Goal: Task Accomplishment & Management: Use online tool/utility

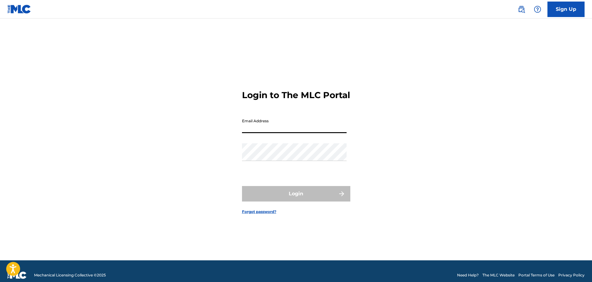
type input "[EMAIL_ADDRESS][DOMAIN_NAME]"
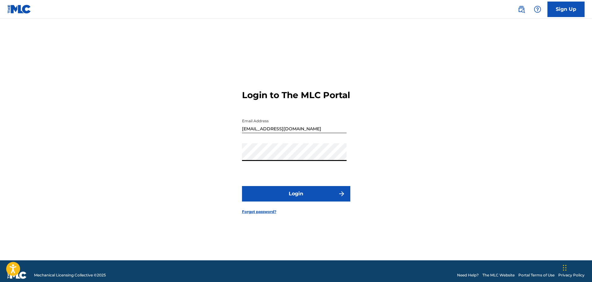
click at [242, 186] on button "Login" at bounding box center [296, 193] width 108 height 15
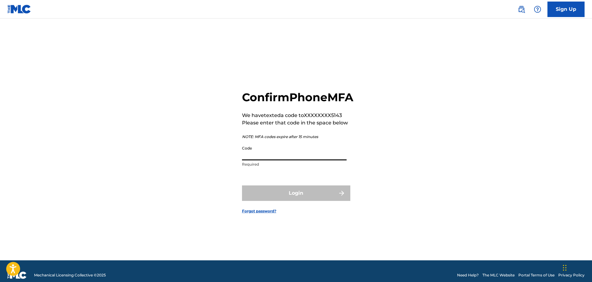
drag, startPoint x: 249, startPoint y: 158, endPoint x: 244, endPoint y: 165, distance: 7.6
click at [249, 158] on input "Code" at bounding box center [294, 152] width 105 height 18
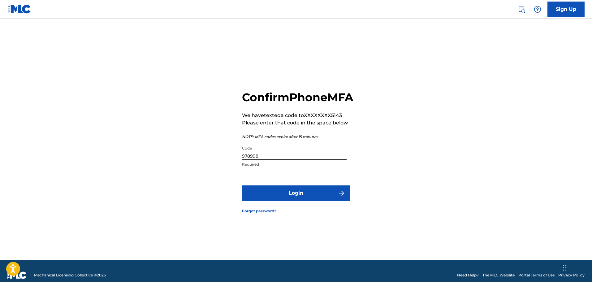
type input "978998"
click at [242, 185] on button "Login" at bounding box center [296, 192] width 108 height 15
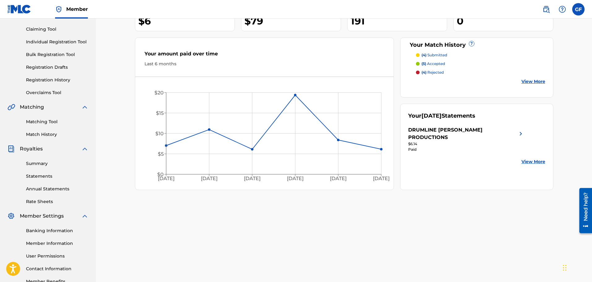
scroll to position [31, 0]
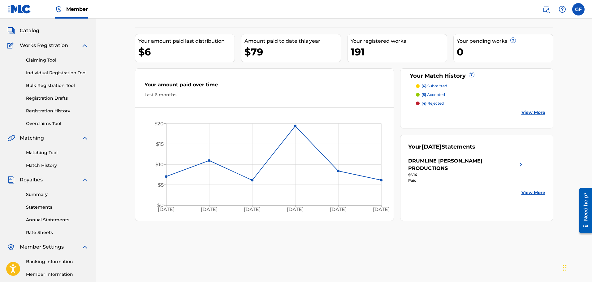
click at [433, 102] on p "(4) rejected" at bounding box center [432, 104] width 22 height 6
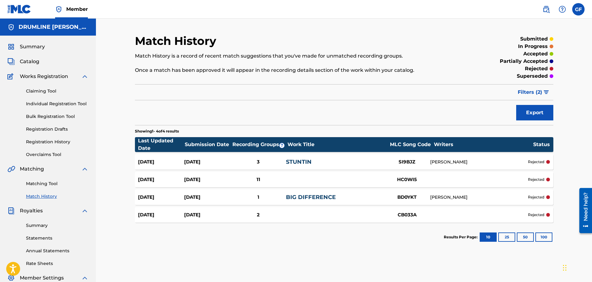
click at [395, 179] on div "HC0WI5" at bounding box center [407, 179] width 46 height 7
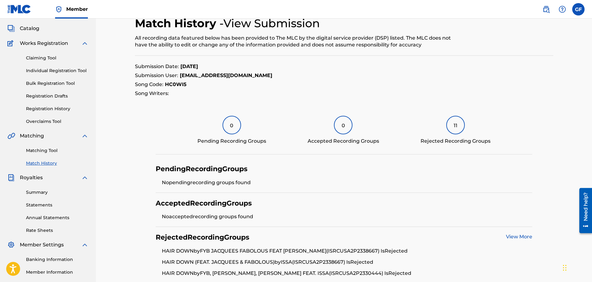
scroll to position [71, 0]
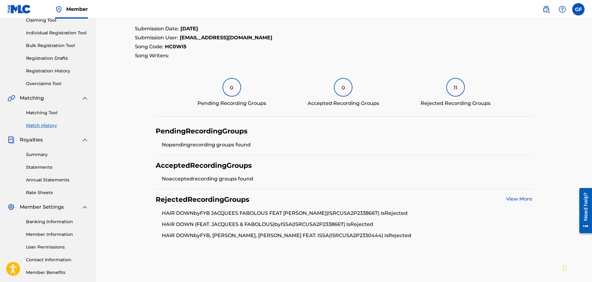
click at [518, 198] on link "View More" at bounding box center [519, 199] width 26 height 6
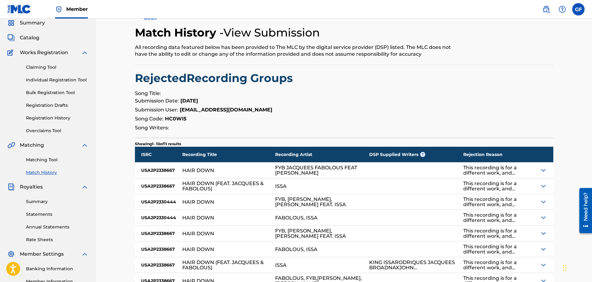
scroll to position [62, 0]
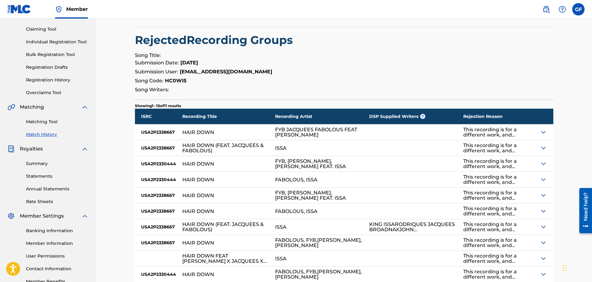
click at [542, 132] on img at bounding box center [543, 131] width 7 height 7
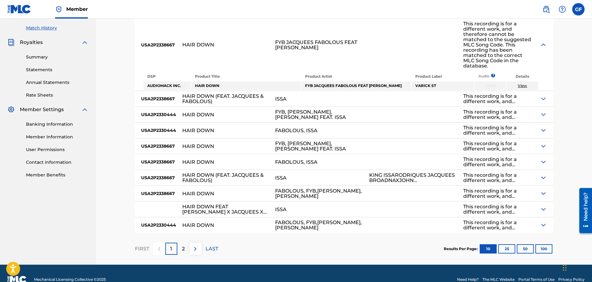
scroll to position [175, 0]
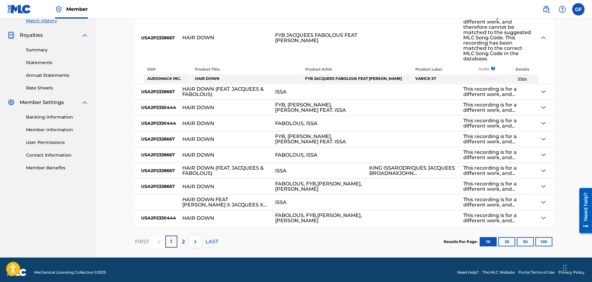
click at [543, 183] on img at bounding box center [543, 186] width 7 height 7
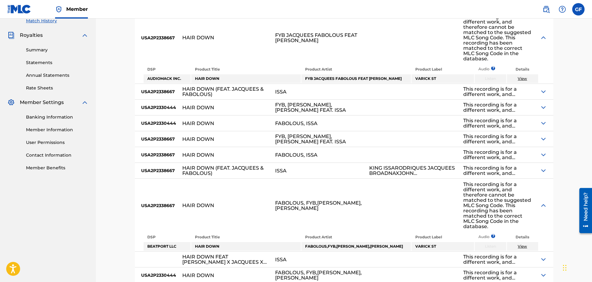
click at [542, 202] on img at bounding box center [543, 205] width 7 height 7
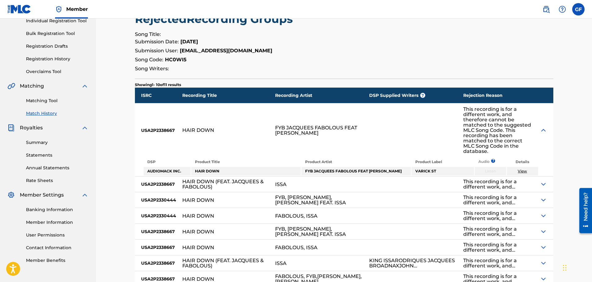
scroll to position [21, 0]
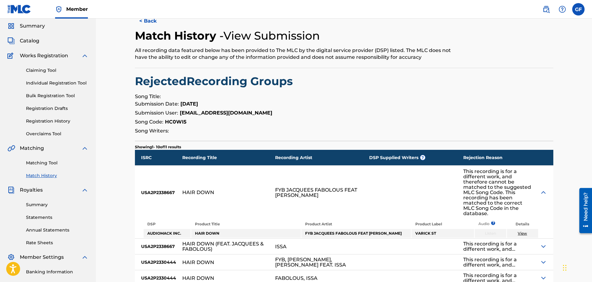
click at [33, 205] on link "Summary" at bounding box center [57, 204] width 63 height 6
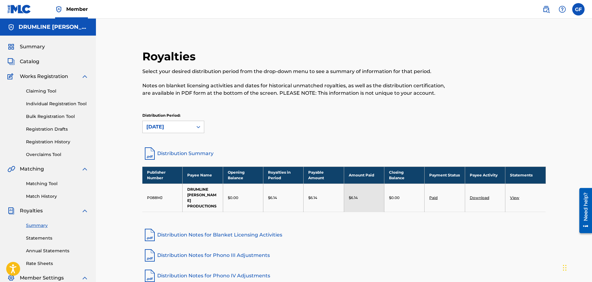
click at [39, 183] on link "Matching Tool" at bounding box center [57, 183] width 63 height 6
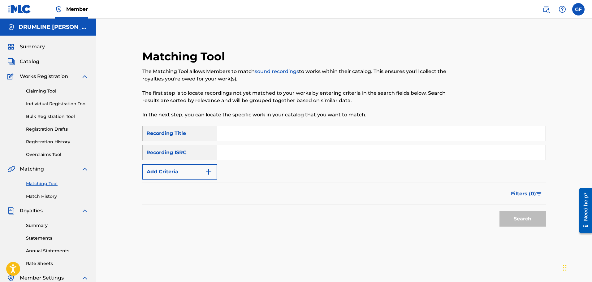
click at [244, 130] on input "Search Form" at bounding box center [381, 133] width 328 height 15
type input "b"
click at [165, 151] on div "Recording ISRC" at bounding box center [179, 152] width 75 height 15
click at [168, 154] on div "Recording ISRC" at bounding box center [179, 152] width 75 height 15
click at [249, 136] on input "Search Form" at bounding box center [381, 133] width 328 height 15
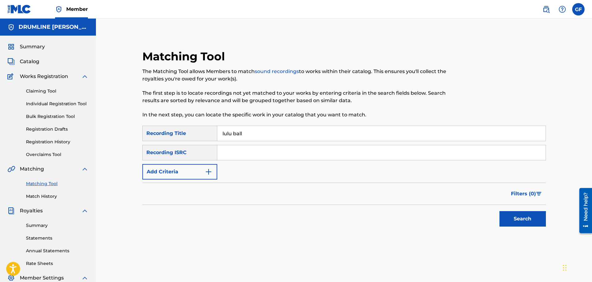
type input "lulu ball"
click at [188, 172] on button "Add Criteria" at bounding box center [179, 171] width 75 height 15
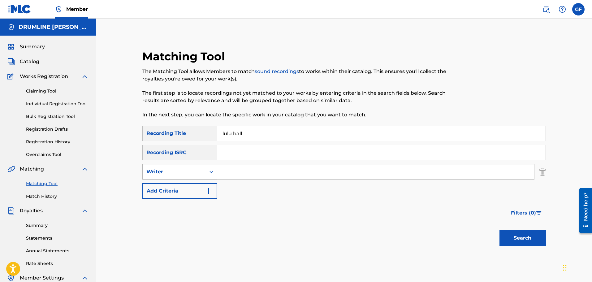
click at [166, 171] on div "Writer" at bounding box center [174, 171] width 56 height 7
click at [178, 187] on div "Recording Artist" at bounding box center [180, 186] width 74 height 15
drag, startPoint x: 237, startPoint y: 173, endPoint x: 234, endPoint y: 182, distance: 9.6
click at [237, 173] on input "Search Form" at bounding box center [375, 171] width 317 height 15
click at [499, 230] on button "Search" at bounding box center [522, 237] width 46 height 15
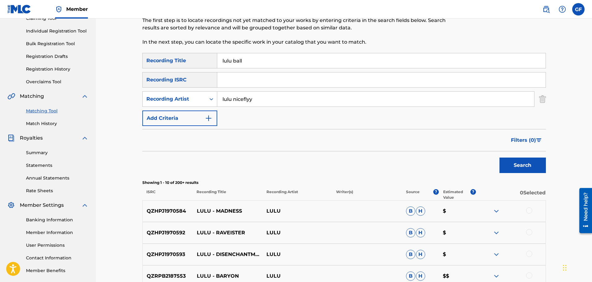
scroll to position [62, 0]
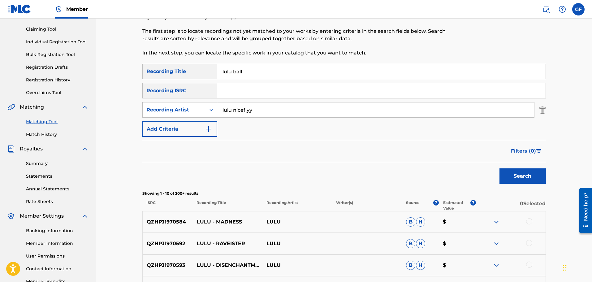
click at [233, 109] on input "lulu niceflyy" at bounding box center [375, 109] width 317 height 15
click at [499, 168] on button "Search" at bounding box center [522, 175] width 46 height 15
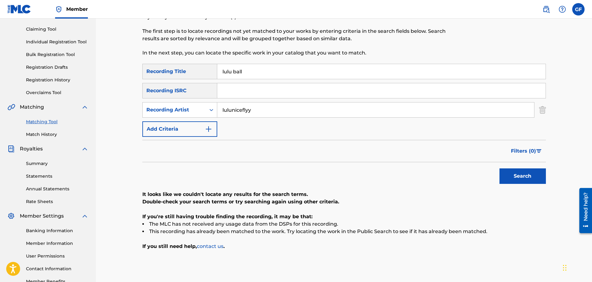
click at [235, 110] on input "luluniceflyy" at bounding box center [375, 109] width 317 height 15
click at [231, 110] on input "luluniceflyy" at bounding box center [375, 109] width 317 height 15
type input "lulu niceflyy"
click at [513, 178] on button "Search" at bounding box center [522, 175] width 46 height 15
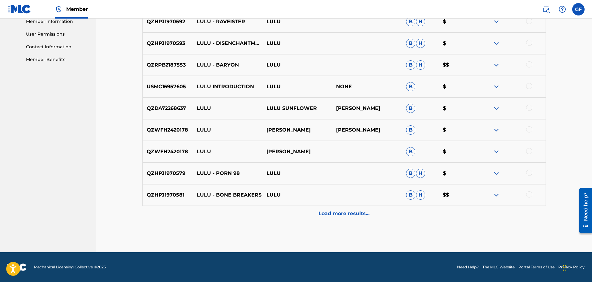
click at [351, 214] on p "Load more results..." at bounding box center [343, 213] width 51 height 7
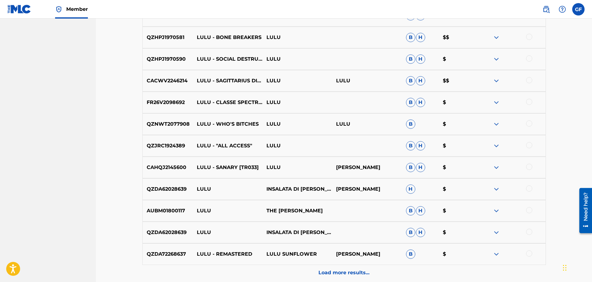
scroll to position [500, 0]
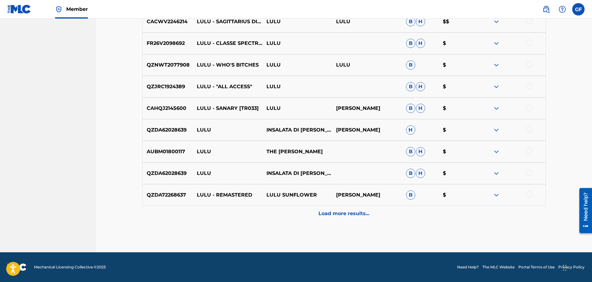
click at [356, 212] on p "Load more results..." at bounding box center [343, 213] width 51 height 7
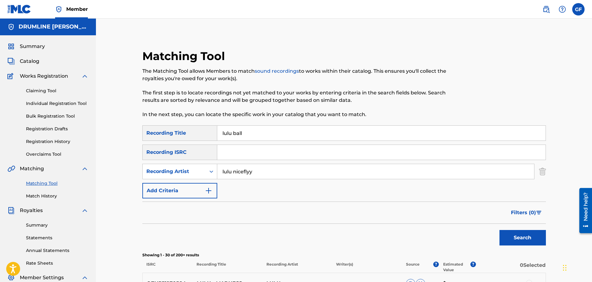
scroll to position [0, 0]
click at [509, 240] on button "Search" at bounding box center [522, 237] width 46 height 15
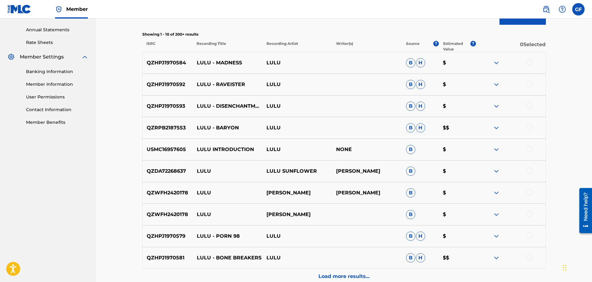
scroll to position [284, 0]
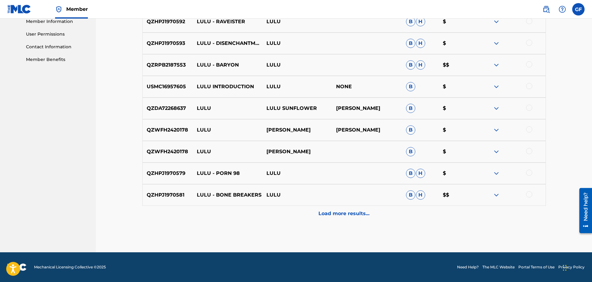
click at [338, 210] on p "Load more results..." at bounding box center [343, 213] width 51 height 7
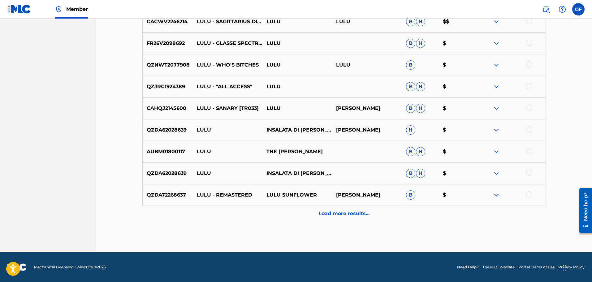
click at [330, 216] on p "Load more results..." at bounding box center [343, 213] width 51 height 7
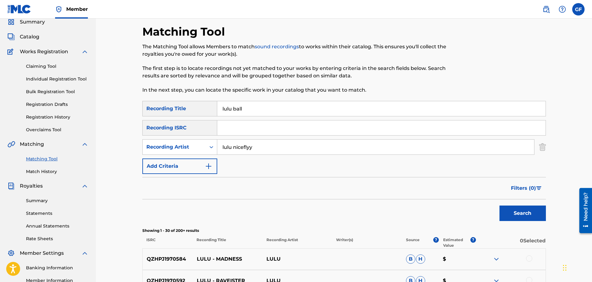
scroll to position [0, 0]
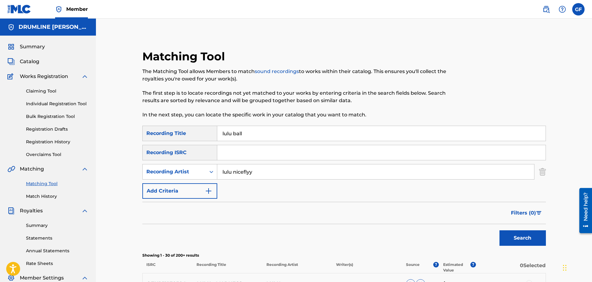
drag, startPoint x: 219, startPoint y: 135, endPoint x: 207, endPoint y: 135, distance: 12.4
click at [208, 135] on div "SearchWithCriteriaf1cf0389-4f6b-4d5c-b59f-bf4fe165d284 Recording Title lulu ball" at bounding box center [344, 133] width 404 height 15
drag, startPoint x: 269, startPoint y: 171, endPoint x: 138, endPoint y: 160, distance: 130.8
click at [195, 173] on div "Recording Artist" at bounding box center [174, 171] width 56 height 7
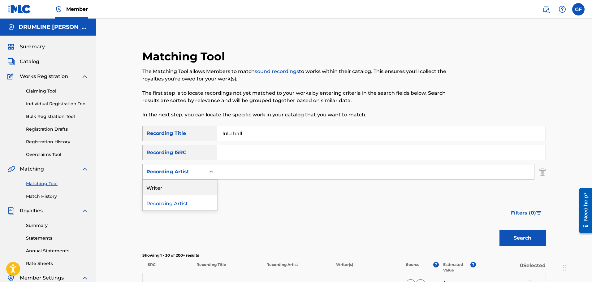
click at [164, 185] on div "Writer" at bounding box center [180, 186] width 74 height 15
click at [226, 173] on input "Search Form" at bounding box center [375, 171] width 317 height 15
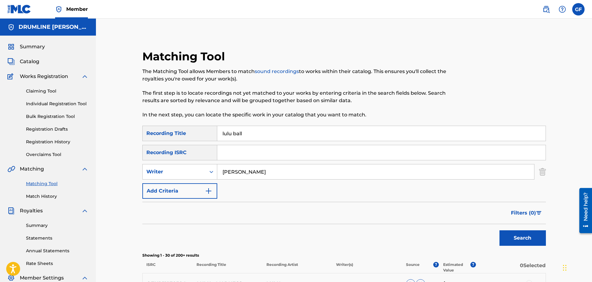
type input "[PERSON_NAME]"
click at [505, 237] on button "Search" at bounding box center [522, 237] width 46 height 15
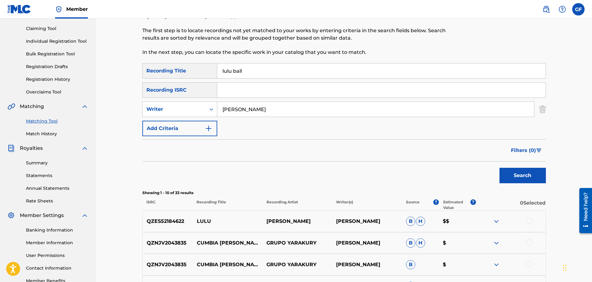
scroll to position [62, 0]
click at [526, 176] on button "Search" at bounding box center [522, 175] width 46 height 15
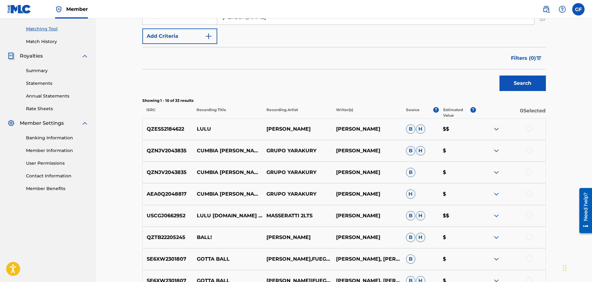
scroll to position [278, 0]
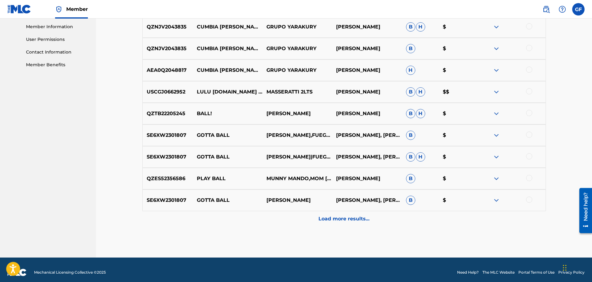
click at [338, 220] on p "Load more results..." at bounding box center [343, 218] width 51 height 7
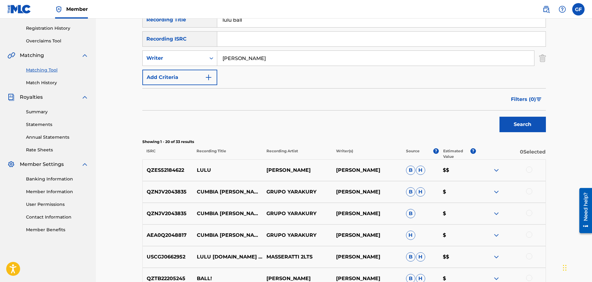
scroll to position [31, 0]
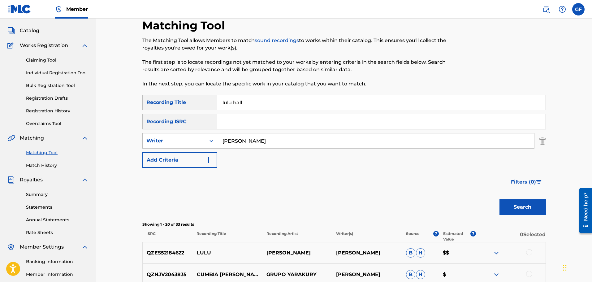
drag, startPoint x: 252, startPoint y: 102, endPoint x: 32, endPoint y: 69, distance: 222.3
click at [507, 205] on button "Search" at bounding box center [522, 206] width 46 height 15
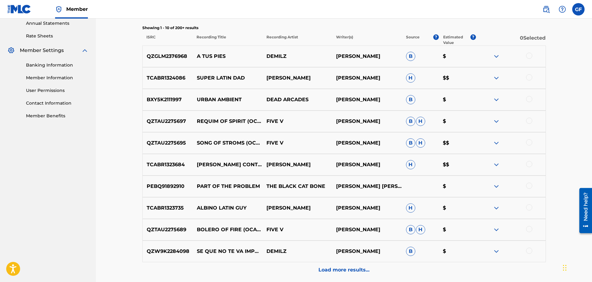
scroll to position [284, 0]
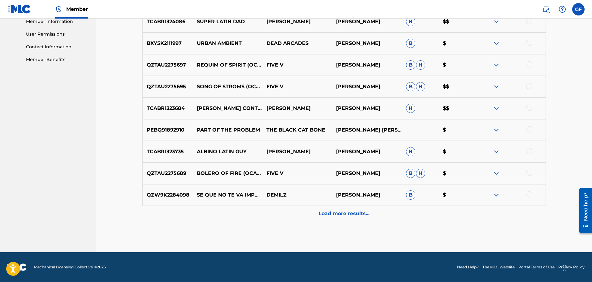
click at [329, 212] on p "Load more results..." at bounding box center [343, 213] width 51 height 7
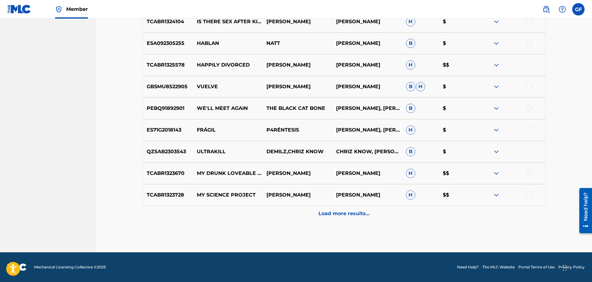
click at [349, 216] on p "Load more results..." at bounding box center [343, 213] width 51 height 7
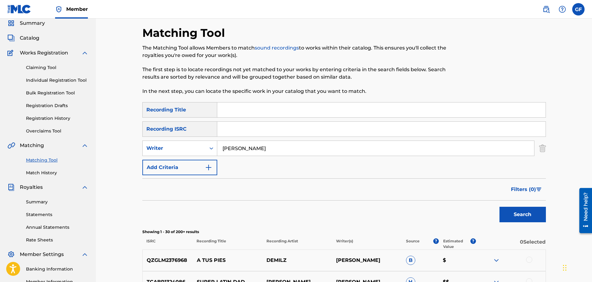
scroll to position [0, 0]
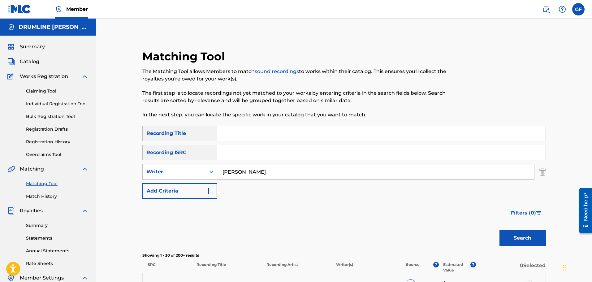
click at [38, 49] on span "Summary" at bounding box center [32, 46] width 25 height 7
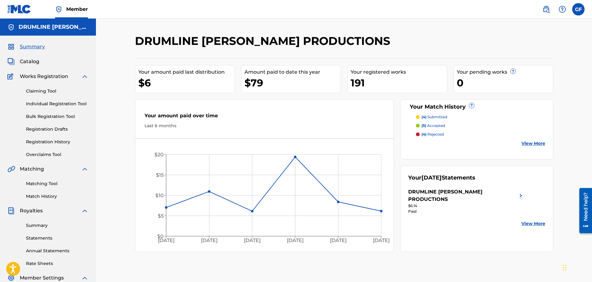
click at [37, 183] on link "Matching Tool" at bounding box center [57, 183] width 63 height 6
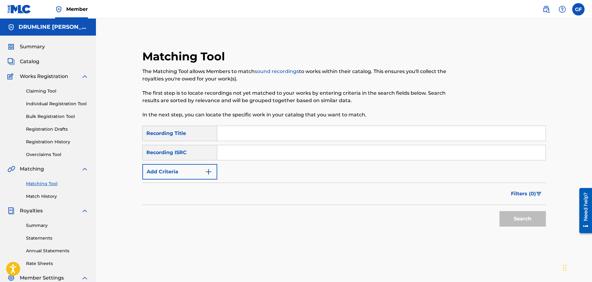
click at [238, 132] on input "Search Form" at bounding box center [381, 133] width 328 height 15
click at [196, 154] on div "Recording ISRC" at bounding box center [179, 152] width 75 height 15
click at [190, 174] on button "Add Criteria" at bounding box center [179, 171] width 75 height 15
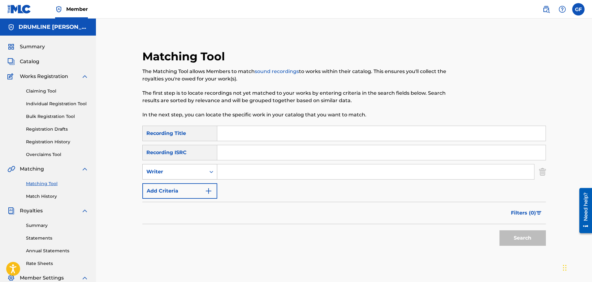
click at [163, 171] on div "Writer" at bounding box center [174, 171] width 56 height 7
click at [166, 186] on div "Recording Artist" at bounding box center [180, 186] width 74 height 15
click at [233, 171] on input "Search Form" at bounding box center [375, 171] width 317 height 15
click at [576, 9] on label at bounding box center [578, 9] width 12 height 12
click at [578, 9] on input "GF [PERSON_NAME] [EMAIL_ADDRESS][DOMAIN_NAME] Notification Preferences Profile …" at bounding box center [578, 9] width 0 height 0
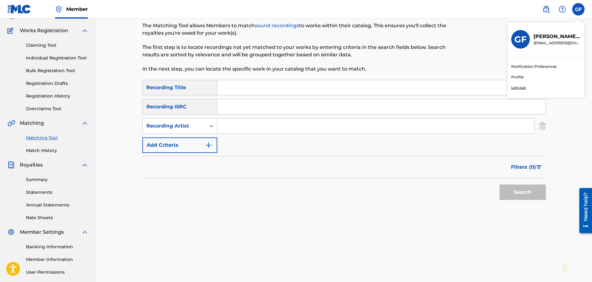
scroll to position [102, 0]
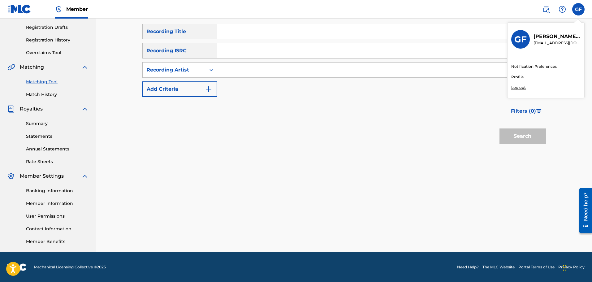
click at [521, 88] on p "Log out" at bounding box center [518, 88] width 15 height 6
click at [578, 9] on input "GF [PERSON_NAME] [EMAIL_ADDRESS][DOMAIN_NAME] Notification Preferences Profile …" at bounding box center [578, 9] width 0 height 0
